Goal: Task Accomplishment & Management: Manage account settings

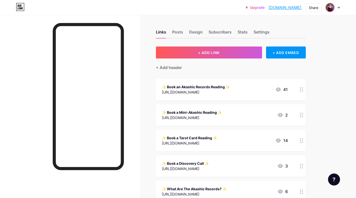
click at [334, 10] on span at bounding box center [330, 8] width 8 height 8
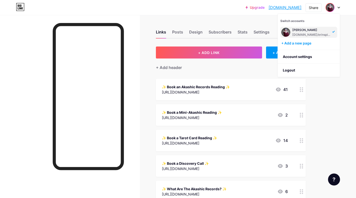
click at [196, 10] on div "Upgrade erinspirational... [DOMAIN_NAME] Share Switch accounts [PERSON_NAME] [D…" at bounding box center [178, 7] width 356 height 9
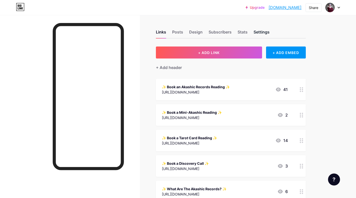
click at [254, 31] on div "Links Posts Design Subscribers Stats Settings" at bounding box center [231, 30] width 150 height 18
click at [256, 31] on div "Settings" at bounding box center [262, 33] width 16 height 9
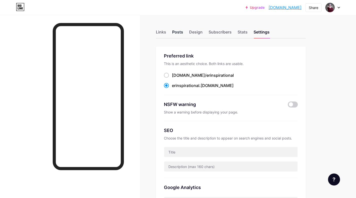
click at [179, 34] on div "Posts" at bounding box center [177, 33] width 11 height 9
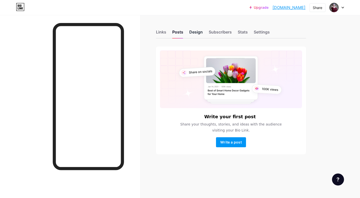
click at [198, 33] on div "Design" at bounding box center [196, 33] width 14 height 9
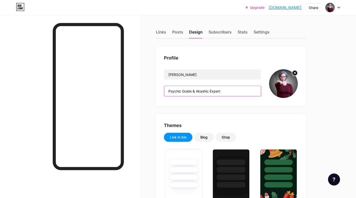
type input "#ce9f41"
type input "#ffffff"
drag, startPoint x: 230, startPoint y: 90, endPoint x: 239, endPoint y: 90, distance: 9.0
click at [236, 92] on input "Psychic Guide & Akashic Expert" at bounding box center [212, 91] width 97 height 10
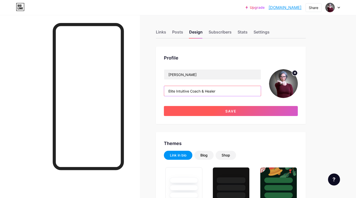
type input "Elite Intuitive Coach & Healer"
click at [234, 109] on button "Save" at bounding box center [231, 111] width 134 height 10
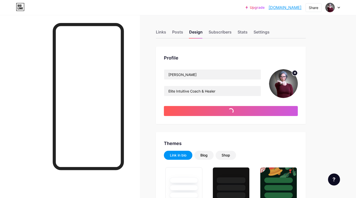
type input "#ffffff"
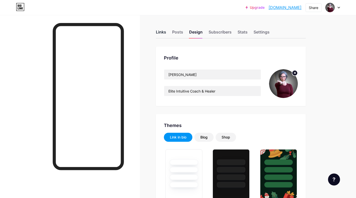
click at [165, 31] on div "Links" at bounding box center [161, 33] width 10 height 9
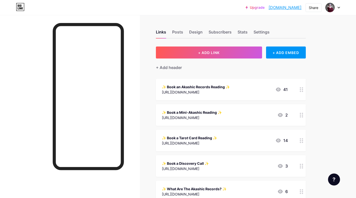
click at [301, 90] on icon at bounding box center [302, 89] width 4 height 5
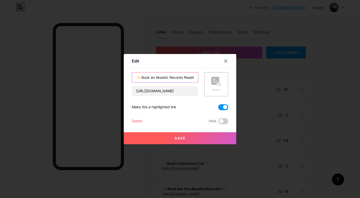
click at [186, 78] on input "✨ Book an Akashic Records Reading ✨" at bounding box center [165, 78] width 66 height 10
type input "✨ Book an Akashic Signature Session ✨"
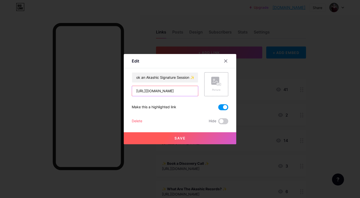
drag, startPoint x: 191, startPoint y: 90, endPoint x: 220, endPoint y: 89, distance: 28.3
click at [198, 89] on input "[URL][DOMAIN_NAME]" at bounding box center [165, 91] width 66 height 10
click at [162, 91] on input "[URL][DOMAIN_NAME]" at bounding box center [165, 91] width 66 height 10
paste input "akashic"
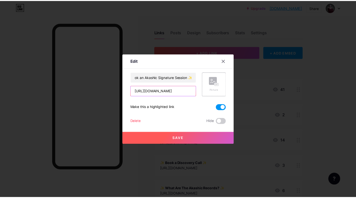
scroll to position [0, 3]
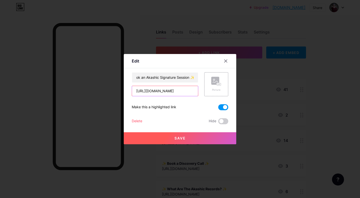
type input "[URL][DOMAIN_NAME]"
click at [181, 139] on span "Save" at bounding box center [180, 138] width 11 height 4
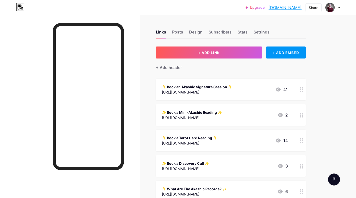
click at [302, 90] on icon at bounding box center [302, 89] width 4 height 5
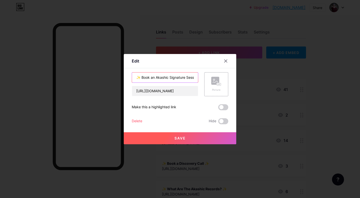
click at [170, 77] on input "✨ Book an Akashic Signature Session ✨" at bounding box center [165, 78] width 66 height 10
type input "✨ Book an Akashic Records Signature Session ✨"
click at [191, 137] on button "Save" at bounding box center [180, 138] width 113 height 12
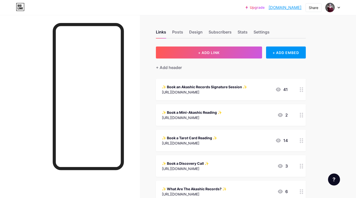
click at [305, 115] on div at bounding box center [302, 115] width 9 height 22
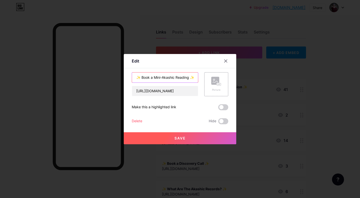
click at [174, 77] on input "✨ Book a Mini-Akashic Reading ✨" at bounding box center [165, 78] width 66 height 10
type input "✨ Book a Mini-Psychic Reading ✨"
click at [178, 91] on input "[URL][DOMAIN_NAME]" at bounding box center [165, 91] width 66 height 10
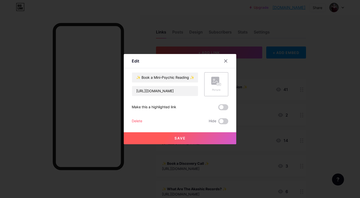
click at [190, 143] on button "Save" at bounding box center [180, 138] width 113 height 12
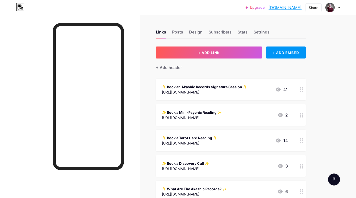
click at [303, 88] on circle at bounding box center [302, 87] width 1 height 1
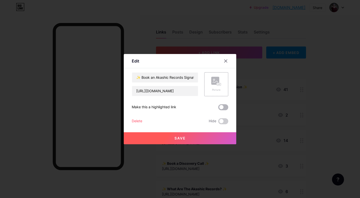
click at [225, 106] on span at bounding box center [223, 107] width 10 height 6
click at [218, 109] on input "checkbox" at bounding box center [218, 109] width 0 height 0
click at [211, 138] on button "Save" at bounding box center [180, 138] width 113 height 12
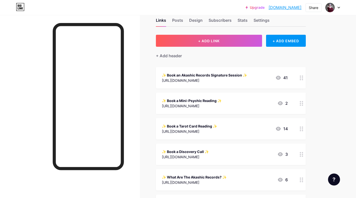
scroll to position [40, 0]
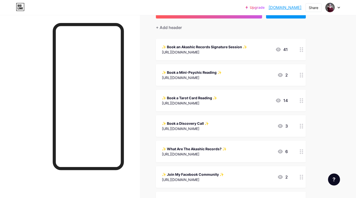
click at [303, 126] on circle at bounding box center [302, 126] width 1 height 1
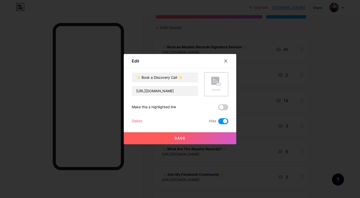
click at [220, 121] on span at bounding box center [223, 121] width 10 height 6
click at [218, 123] on input "checkbox" at bounding box center [218, 123] width 0 height 0
click at [186, 139] on button "Save" at bounding box center [180, 138] width 113 height 12
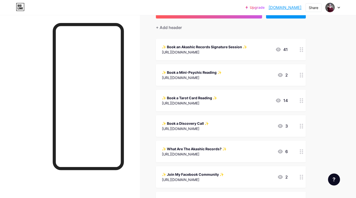
click at [301, 100] on circle at bounding box center [300, 100] width 1 height 1
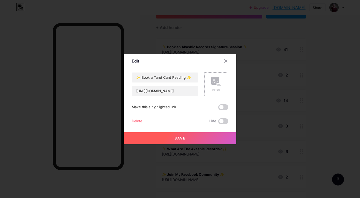
click at [139, 122] on div "Delete" at bounding box center [137, 121] width 11 height 6
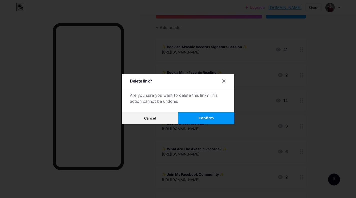
click at [204, 117] on span "Confirm" at bounding box center [207, 118] width 16 height 5
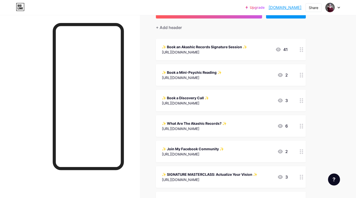
click at [301, 100] on icon at bounding box center [302, 100] width 4 height 5
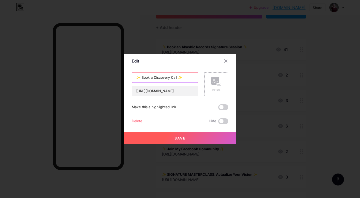
click at [172, 78] on input "✨ Book a Discovery Call ✨" at bounding box center [165, 78] width 66 height 10
type input "✨ Book a Free Consult! ✨"
click at [195, 139] on button "Save" at bounding box center [180, 138] width 113 height 12
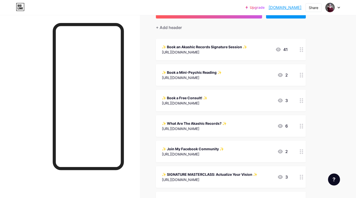
click at [285, 6] on link "[DOMAIN_NAME]" at bounding box center [285, 8] width 33 height 6
click at [302, 177] on icon at bounding box center [302, 177] width 4 height 5
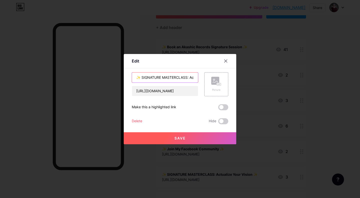
click at [162, 79] on input "✨ SIGNATURE MASTERCLASS: Actualize Your Vision ✨" at bounding box center [165, 78] width 66 height 10
type input "✨ MASTERCLASS: Actualize Your Vision ✨"
click at [189, 138] on button "Save" at bounding box center [180, 138] width 113 height 12
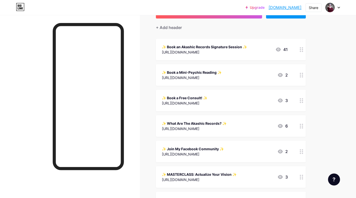
click at [301, 177] on icon at bounding box center [302, 177] width 4 height 5
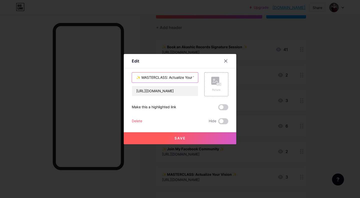
click at [167, 78] on input "✨ MASTERCLASS: Actualize Your Vision ✨" at bounding box center [165, 78] width 66 height 10
type input "✨ WORKSHOP: Actualize Your Vision ✨"
click at [178, 137] on span "Save" at bounding box center [180, 138] width 11 height 4
